Goal: Check status

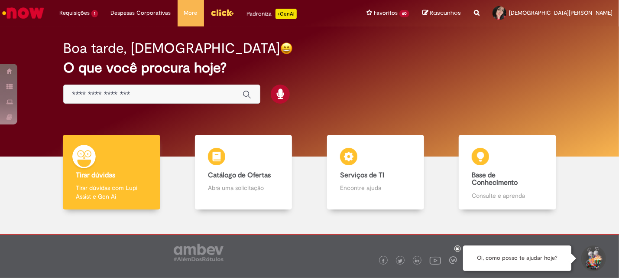
click at [68, 9] on li "Requisições 1 Exibir Todas as Solicitações Solicitação de numerário 5d atrás 5 …" at bounding box center [79, 13] width 52 height 26
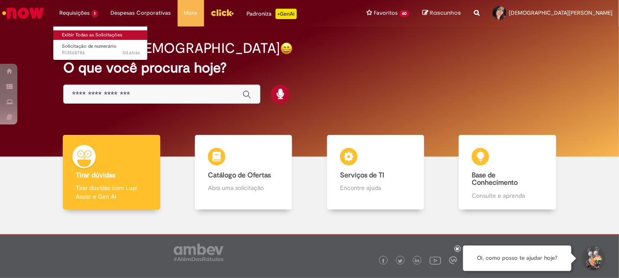
click at [85, 34] on link "Exibir Todas as Solicitações" at bounding box center [100, 35] width 95 height 10
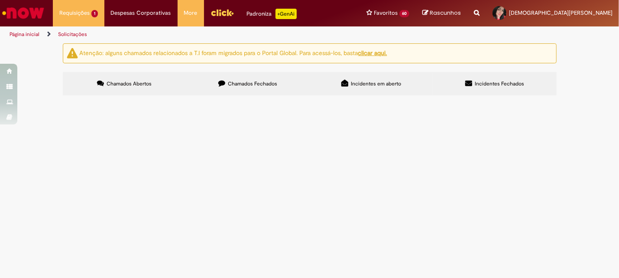
click at [0, 0] on span "LOCACAO DE TOALHAS INDUSTRIAIS, 80.395,92 REFERENTE AOS MESES DE MAIO /JUNHO/JU…" at bounding box center [0, 0] width 0 height 0
click at [0, 0] on span "Solicitação de numerário" at bounding box center [0, 0] width 0 height 0
click at [91, 150] on main "Solicitações Atenção: alguns chamados relacionados a T.I foram migrados para o …" at bounding box center [309, 160] width 619 height 235
